Goal: Find specific page/section: Find specific page/section

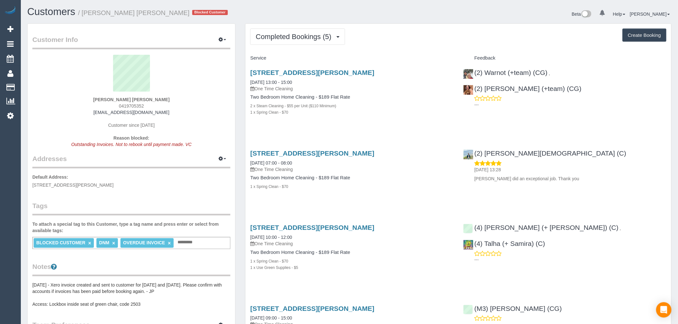
click at [310, 47] on div "Completed Bookings (5) Completed Bookings (5) Upcoming Bookings (0) Cancelled B…" at bounding box center [458, 238] width 426 height 429
click at [311, 43] on button "Completed Bookings (5)" at bounding box center [297, 37] width 95 height 16
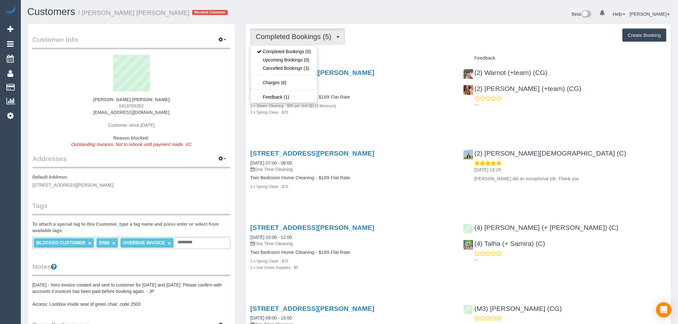
click at [366, 40] on div "Completed Bookings (5) Completed Bookings (5) Upcoming Bookings (0) Cancelled B…" at bounding box center [458, 37] width 416 height 16
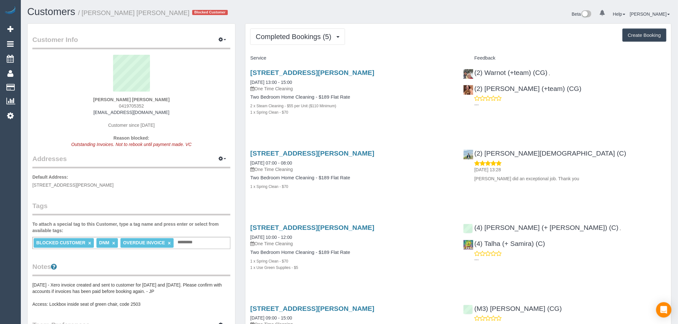
click at [322, 52] on div "Completed Bookings (5) Completed Bookings (5) Upcoming Bookings (0) Cancelled B…" at bounding box center [458, 238] width 426 height 429
click at [322, 49] on div "Completed Bookings (5) Completed Bookings (5) Upcoming Bookings (0) Cancelled B…" at bounding box center [458, 238] width 426 height 429
drag, startPoint x: 322, startPoint y: 49, endPoint x: 325, endPoint y: 47, distance: 4.2
click at [325, 47] on div "Completed Bookings (5) Completed Bookings (5) Upcoming Bookings (0) Cancelled B…" at bounding box center [458, 238] width 426 height 429
click at [326, 44] on button "Completed Bookings (5)" at bounding box center [297, 37] width 95 height 16
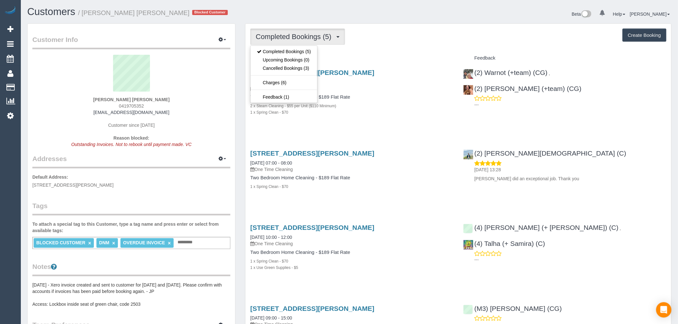
click at [326, 44] on button "Completed Bookings (5)" at bounding box center [297, 37] width 95 height 16
